Goal: Transaction & Acquisition: Purchase product/service

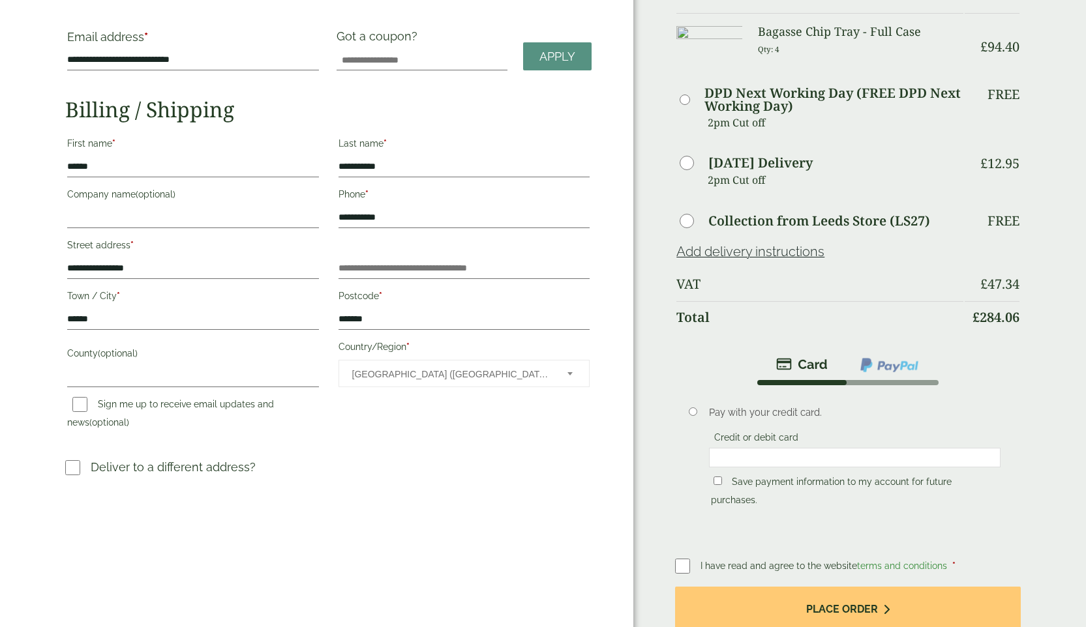
scroll to position [119, 0]
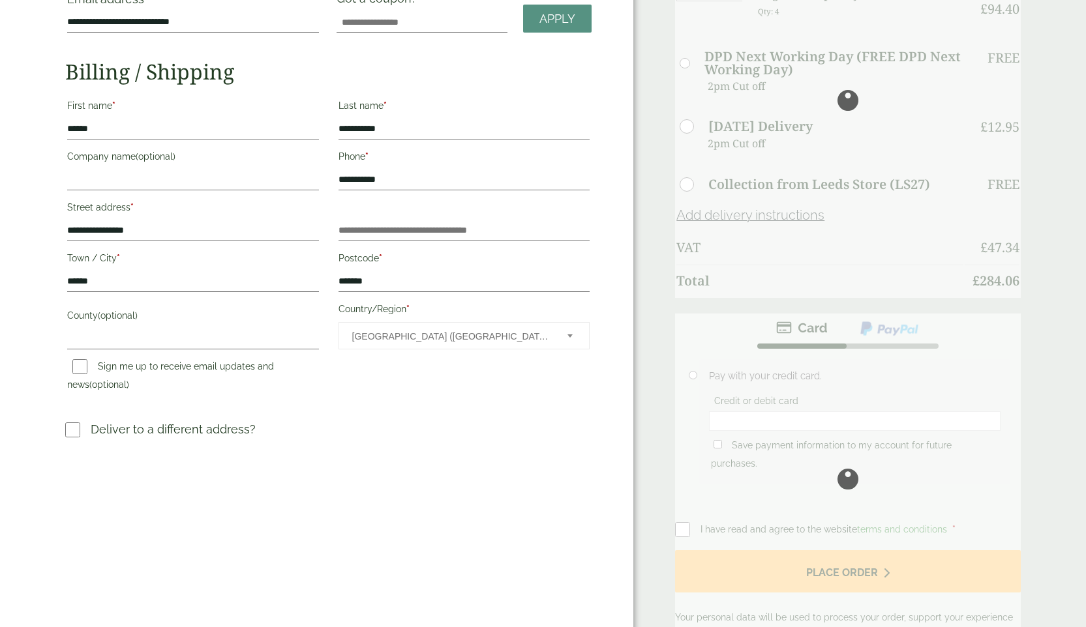
click at [73, 439] on h3 "Deliver to a different address?" at bounding box center [328, 435] width 526 height 28
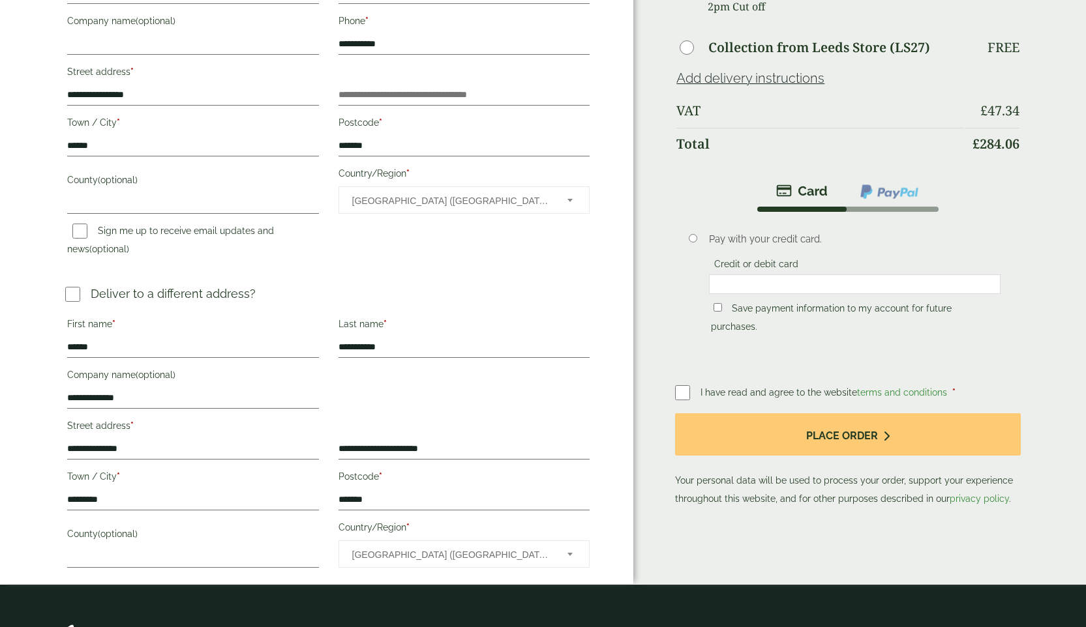
scroll to position [266, 0]
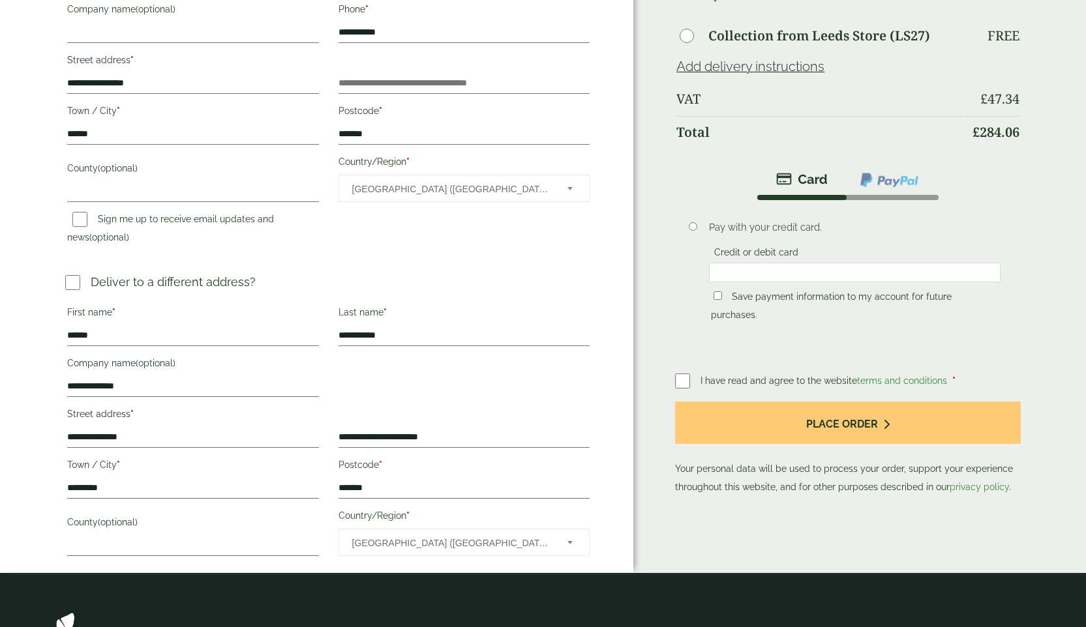
click at [728, 284] on fieldset "Credit or debit card" at bounding box center [854, 265] width 291 height 40
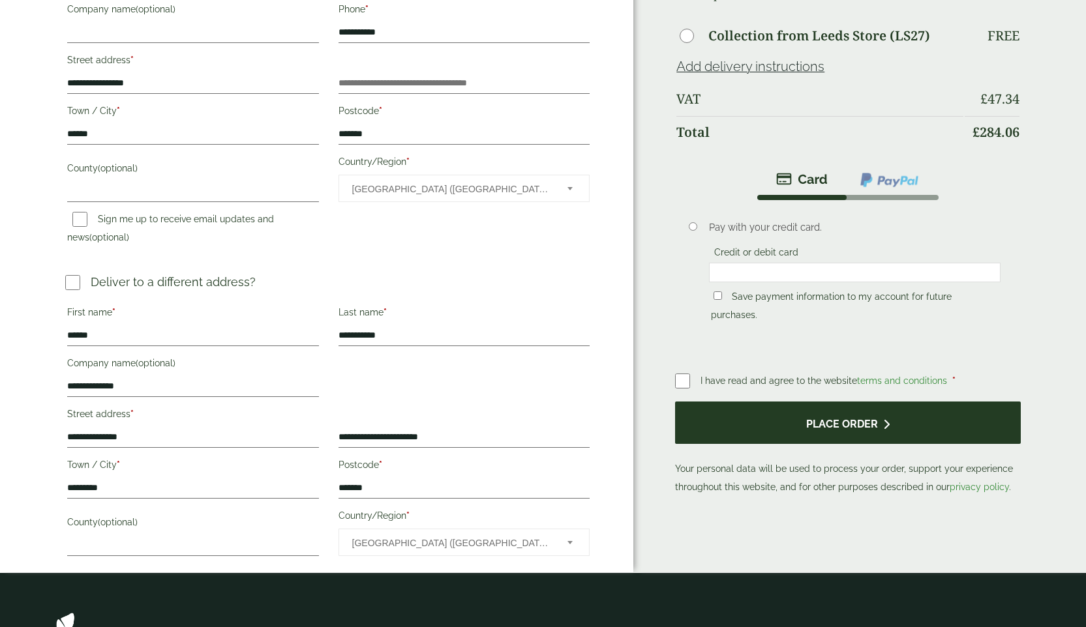
click at [791, 421] on button "Place order" at bounding box center [848, 423] width 346 height 42
